Goal: Obtain resource: Download file/media

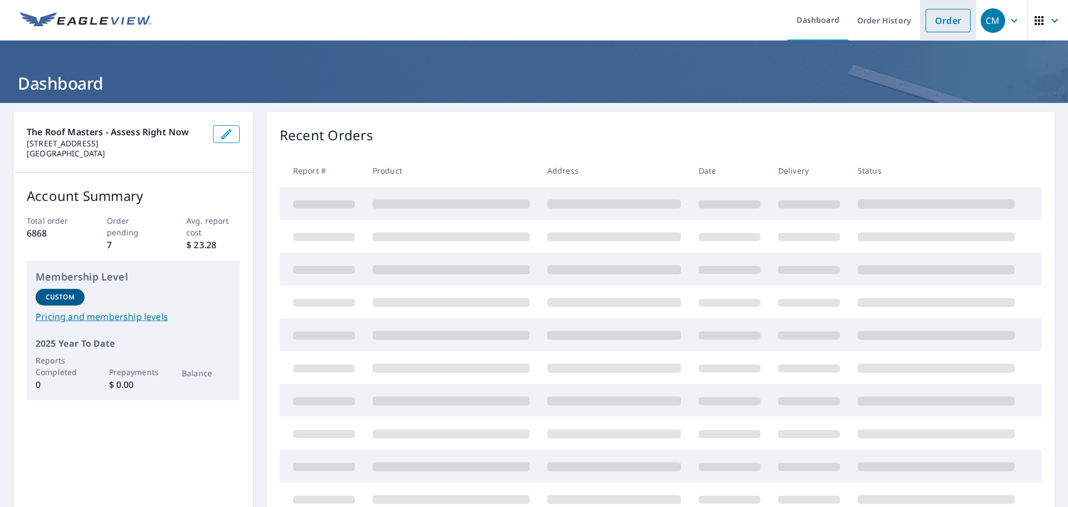
click at [936, 24] on link "Order" at bounding box center [947, 20] width 45 height 23
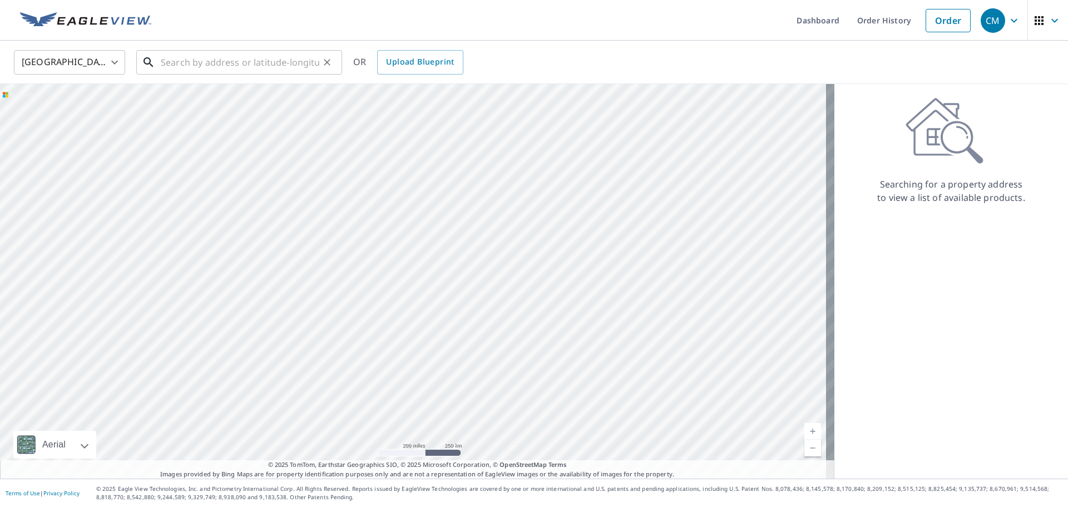
click at [190, 75] on div "​" at bounding box center [239, 62] width 206 height 24
paste input "[STREET_ADDRESS]"
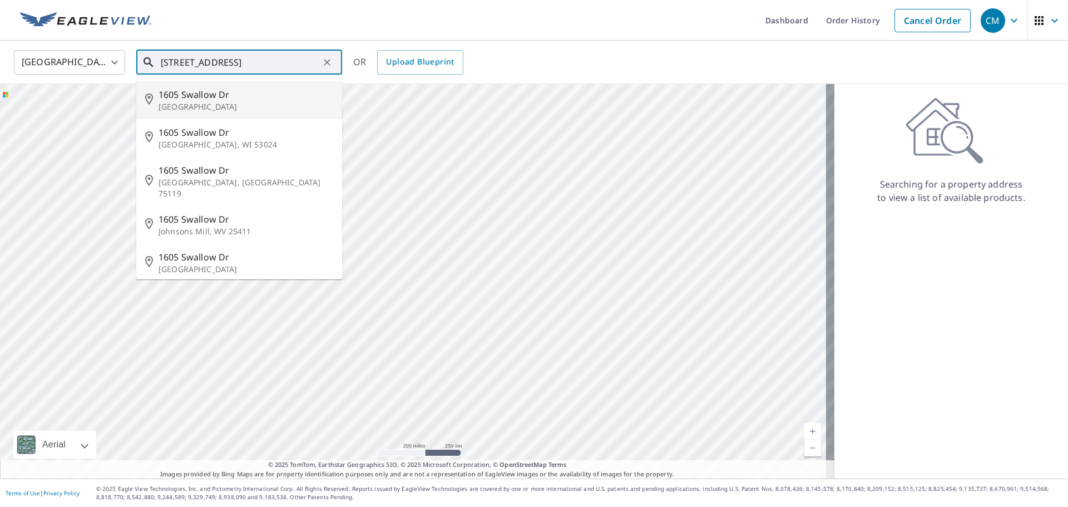
click at [228, 90] on span "1605 Swallow Dr" at bounding box center [245, 94] width 175 height 13
type input "[STREET_ADDRESS]"
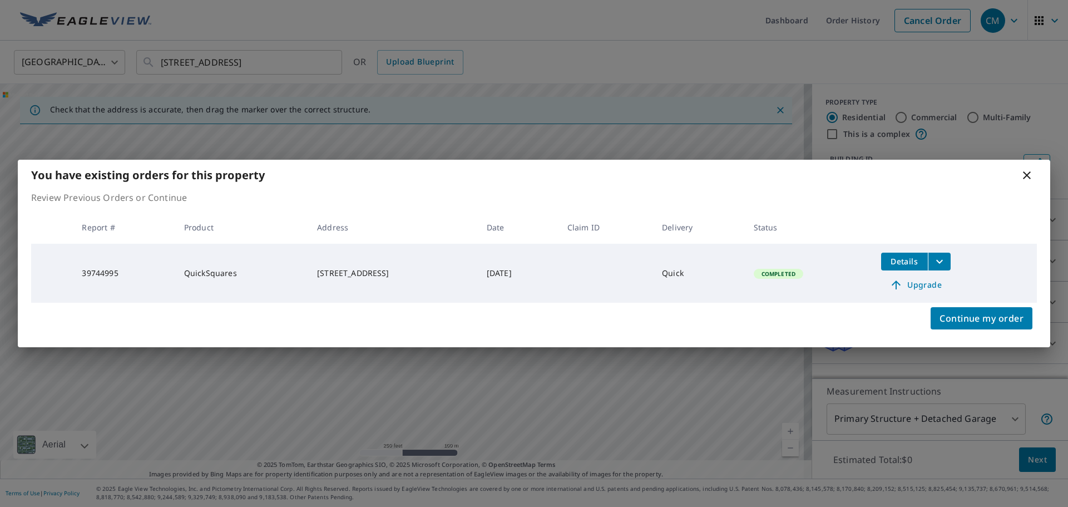
click at [941, 266] on icon "filesDropdownBtn-39744995" at bounding box center [938, 261] width 13 height 13
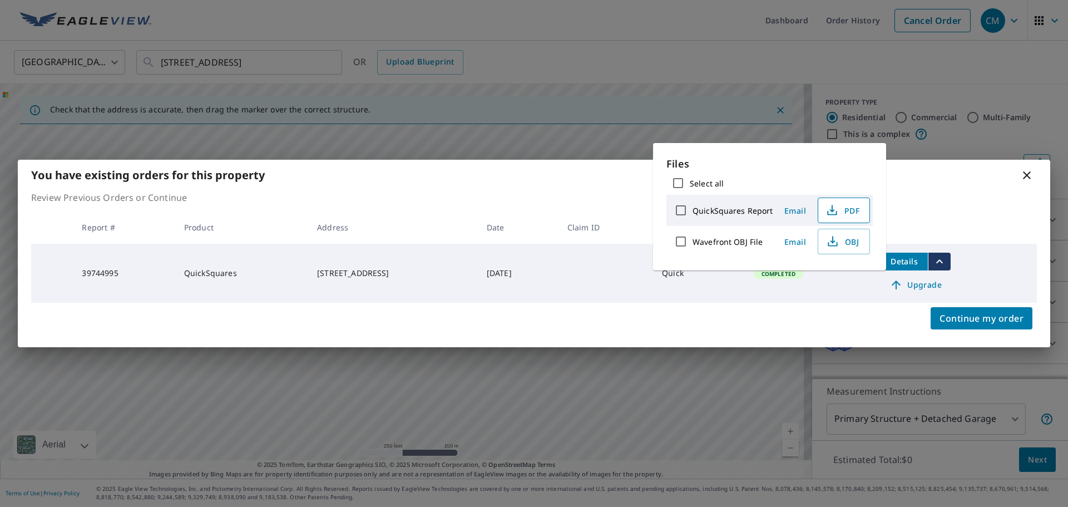
click at [847, 211] on span "PDF" at bounding box center [843, 209] width 36 height 13
